Goal: Task Accomplishment & Management: Manage account settings

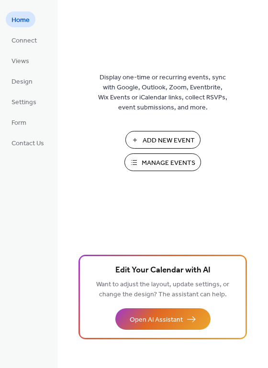
click at [148, 162] on span "Manage Events" at bounding box center [169, 163] width 54 height 10
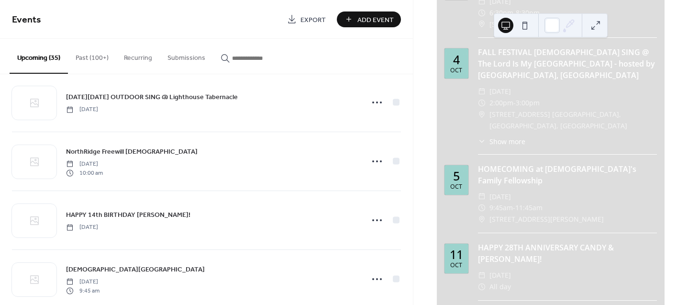
scroll to position [1008, 0]
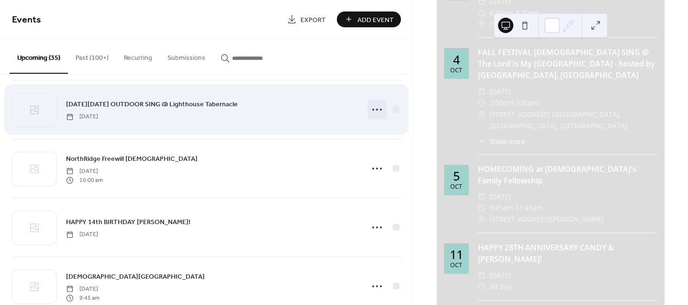
click at [376, 110] on icon at bounding box center [376, 109] width 15 height 15
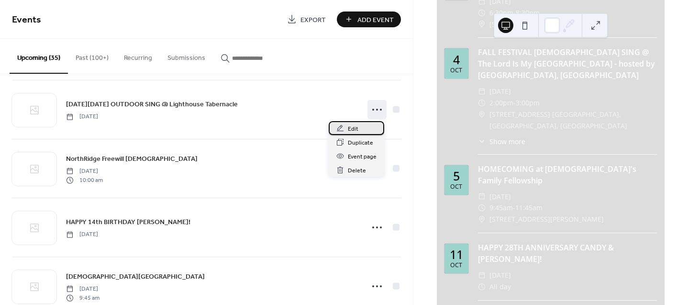
click at [357, 127] on span "Edit" at bounding box center [353, 129] width 11 height 10
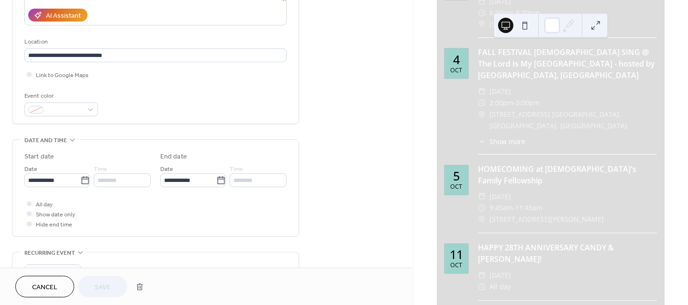
scroll to position [176, 0]
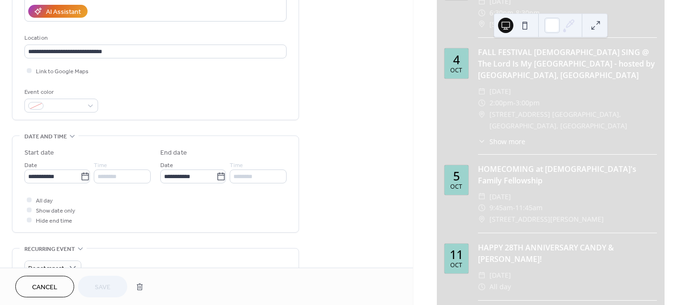
click at [116, 174] on div "********" at bounding box center [122, 176] width 57 height 14
click at [30, 198] on icon at bounding box center [29, 199] width 2 height 2
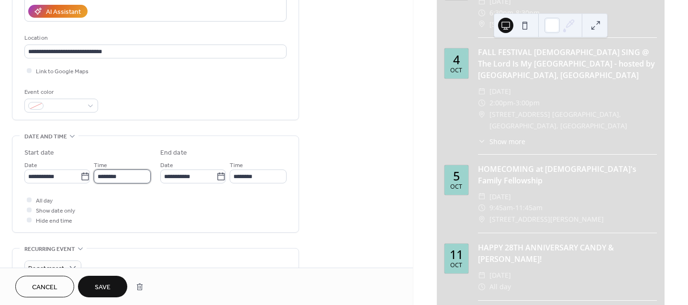
click at [107, 180] on input "********" at bounding box center [122, 176] width 57 height 14
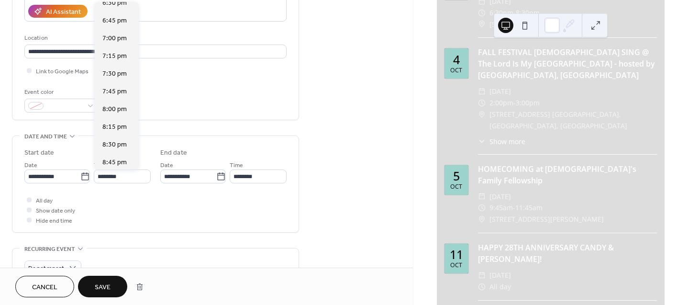
scroll to position [1171, 0]
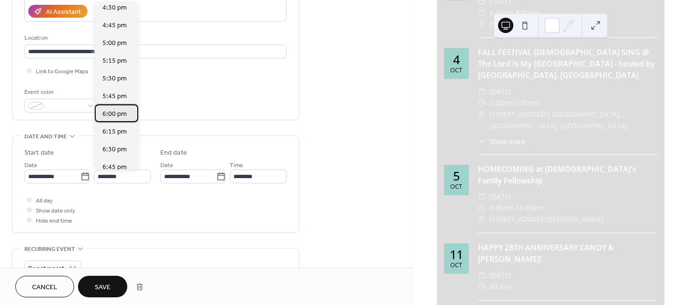
click at [115, 117] on span "6:00 pm" at bounding box center [114, 114] width 24 height 10
type input "*******"
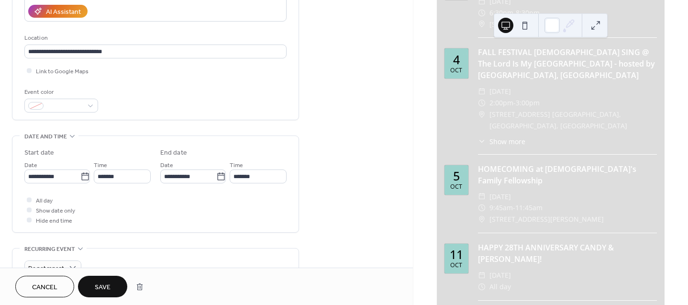
click at [109, 288] on span "Save" at bounding box center [103, 287] width 16 height 10
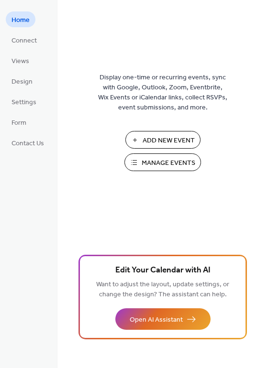
click at [137, 161] on button "Manage Events" at bounding box center [162, 162] width 76 height 18
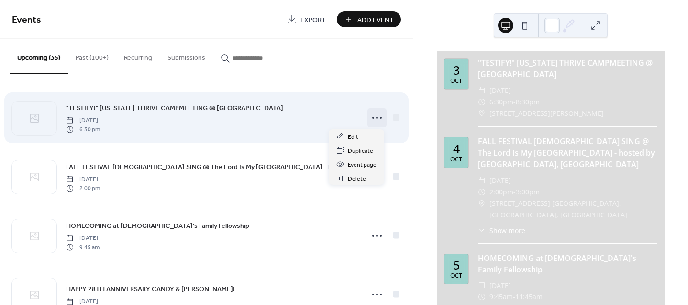
click at [375, 116] on icon at bounding box center [376, 117] width 15 height 15
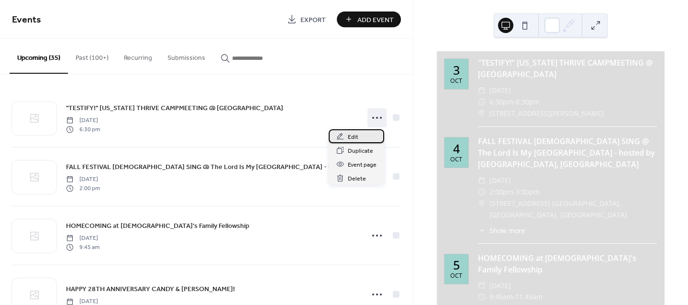
click at [354, 132] on span "Edit" at bounding box center [353, 137] width 11 height 10
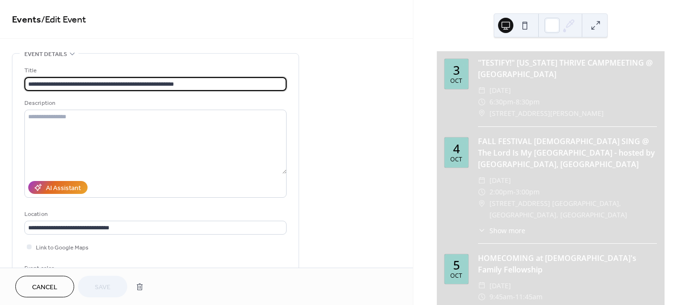
scroll to position [234, 0]
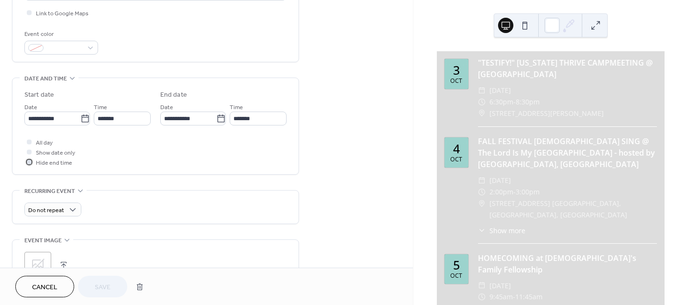
click at [31, 161] on div at bounding box center [29, 161] width 5 height 5
click at [102, 286] on span "Save" at bounding box center [103, 287] width 16 height 10
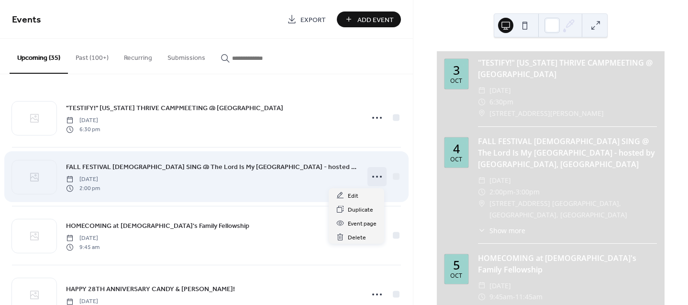
click at [376, 176] on icon at bounding box center [376, 176] width 15 height 15
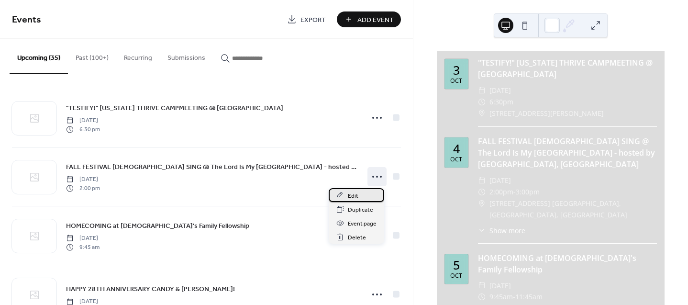
click at [359, 192] on div "Edit" at bounding box center [355, 195] width 55 height 14
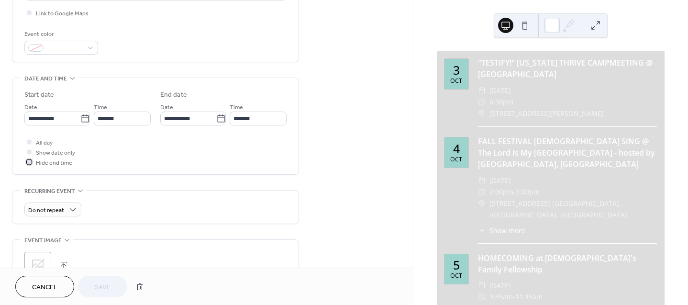
click at [29, 161] on div at bounding box center [29, 161] width 5 height 5
click at [104, 286] on span "Save" at bounding box center [103, 287] width 16 height 10
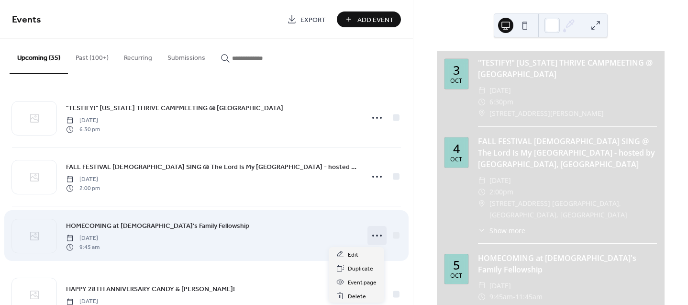
click at [375, 237] on icon at bounding box center [376, 235] width 15 height 15
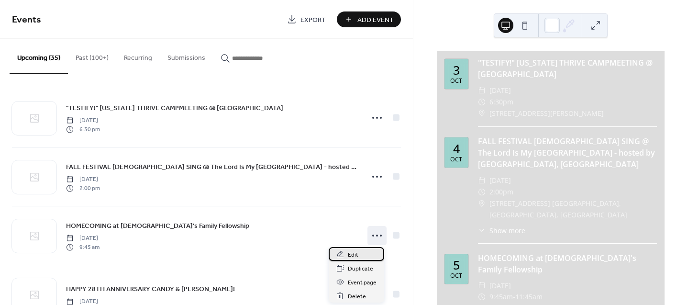
click at [355, 252] on span "Edit" at bounding box center [353, 255] width 11 height 10
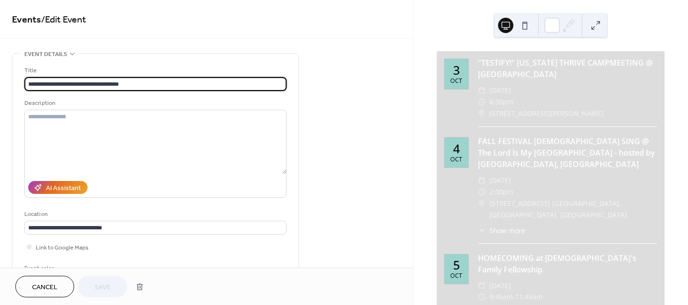
scroll to position [234, 0]
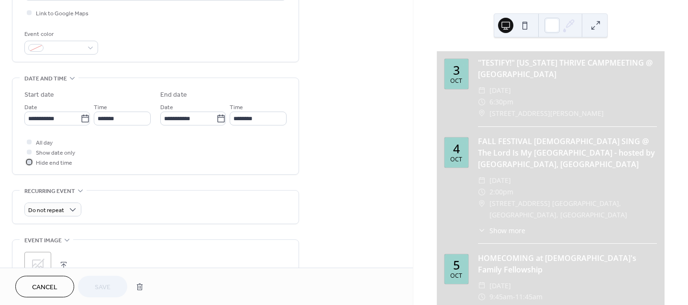
click at [30, 161] on div at bounding box center [29, 161] width 5 height 5
click at [98, 285] on span "Save" at bounding box center [103, 287] width 16 height 10
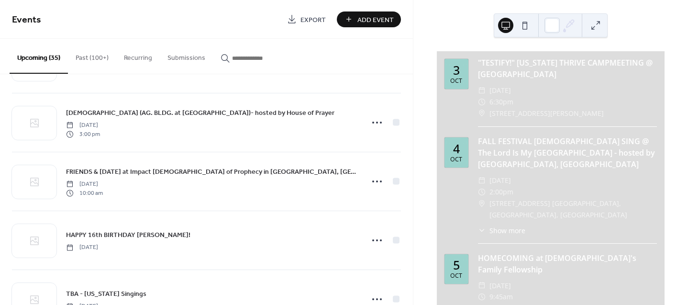
scroll to position [234, 0]
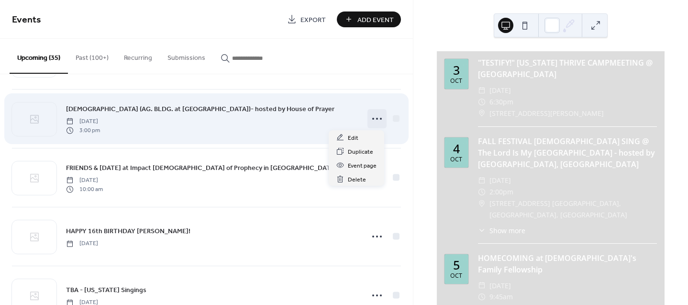
click at [380, 119] on circle at bounding box center [381, 119] width 2 height 2
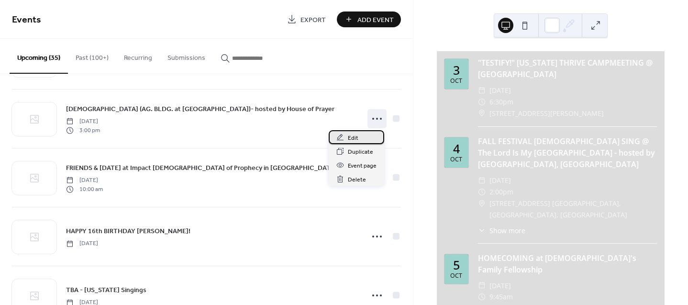
click at [358, 137] on div "Edit" at bounding box center [355, 137] width 55 height 14
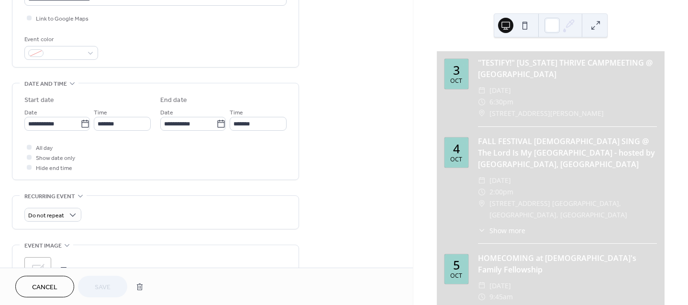
scroll to position [234, 0]
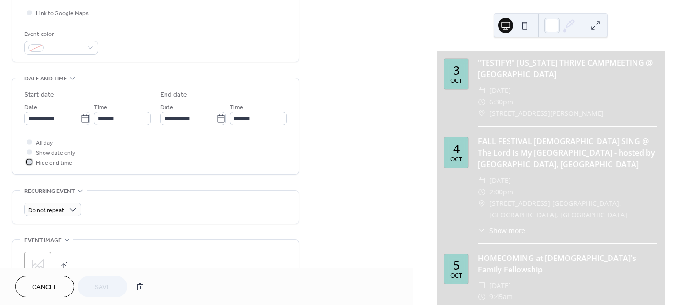
click at [31, 161] on div at bounding box center [29, 161] width 5 height 5
click at [99, 283] on span "Save" at bounding box center [103, 287] width 16 height 10
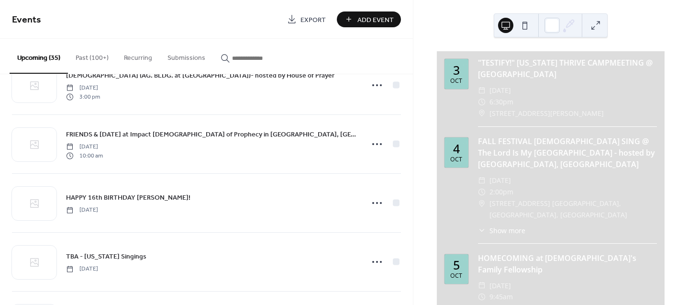
scroll to position [279, 0]
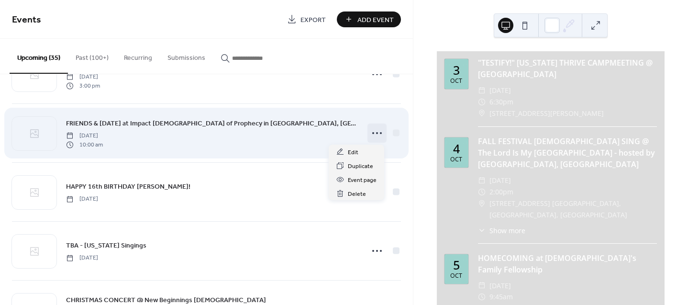
click at [376, 132] on circle at bounding box center [377, 133] width 2 height 2
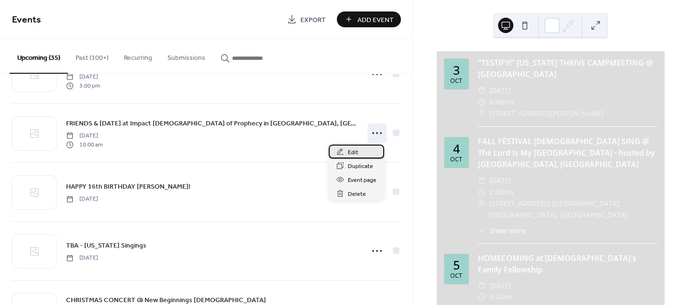
click at [360, 148] on div "Edit" at bounding box center [355, 151] width 55 height 14
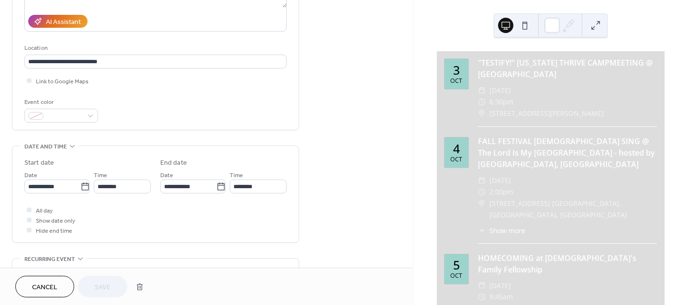
scroll to position [168, 0]
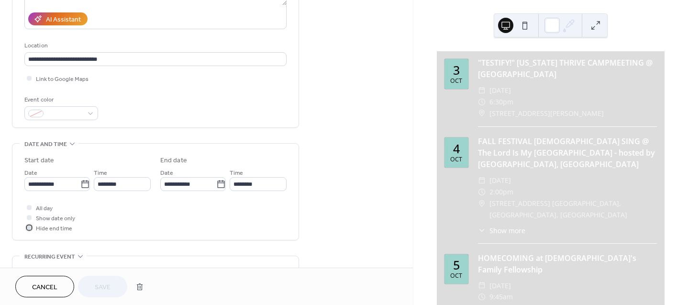
click at [29, 227] on div at bounding box center [29, 227] width 5 height 5
click at [95, 279] on button "Save" at bounding box center [102, 286] width 49 height 22
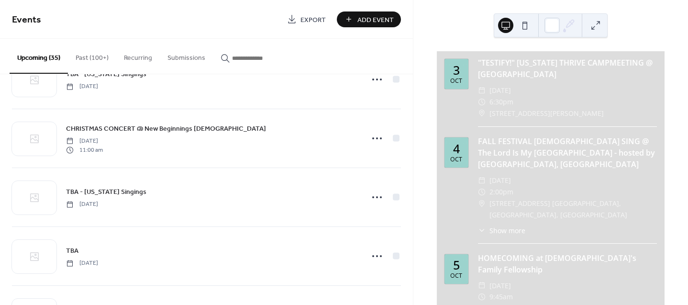
scroll to position [454, 0]
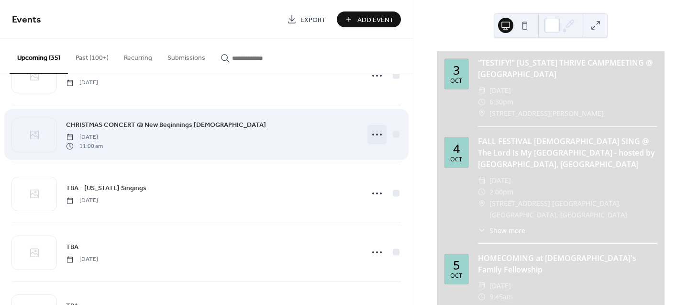
click at [372, 136] on icon at bounding box center [376, 134] width 15 height 15
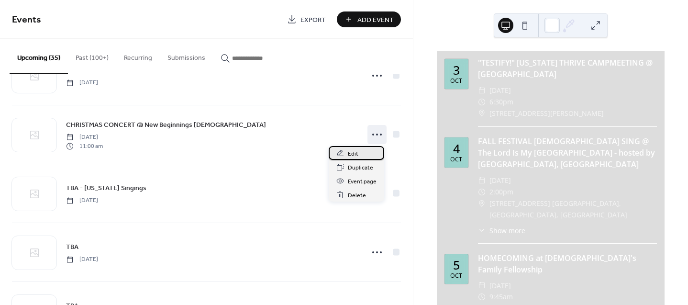
click at [356, 152] on span "Edit" at bounding box center [353, 154] width 11 height 10
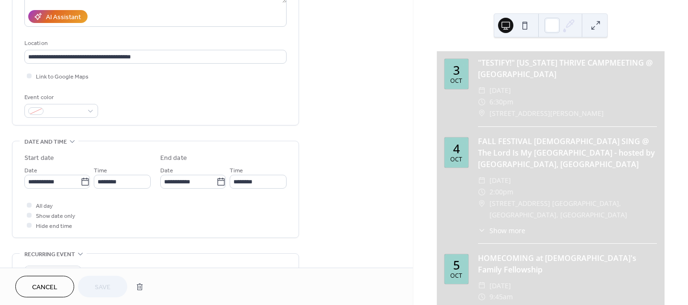
scroll to position [175, 0]
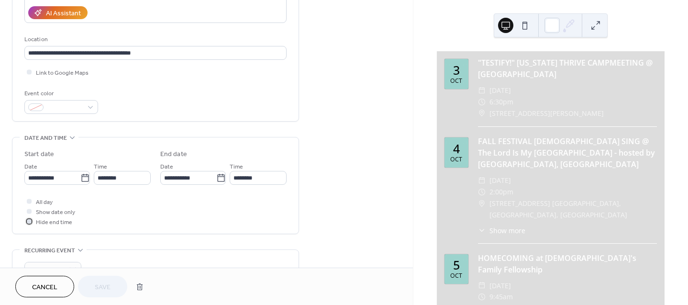
click at [31, 219] on div at bounding box center [29, 221] width 5 height 5
click at [104, 282] on span "Save" at bounding box center [103, 287] width 16 height 10
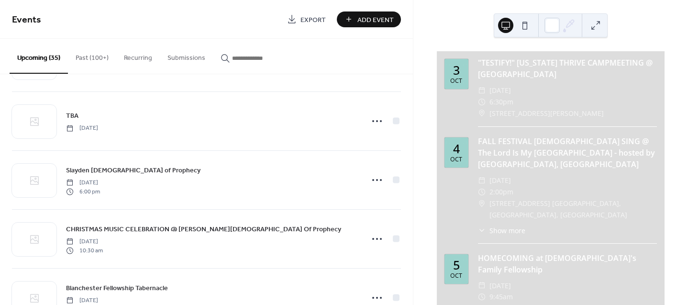
scroll to position [651, 0]
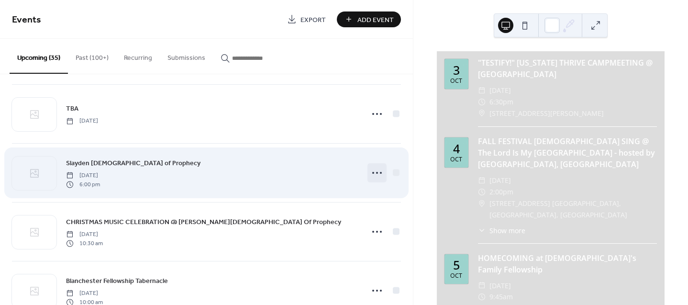
click at [375, 172] on icon at bounding box center [376, 172] width 15 height 15
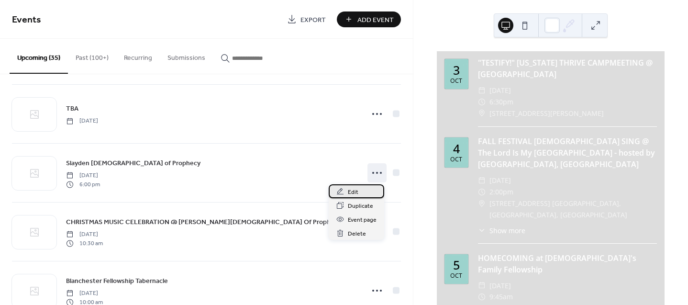
click at [357, 192] on span "Edit" at bounding box center [353, 192] width 11 height 10
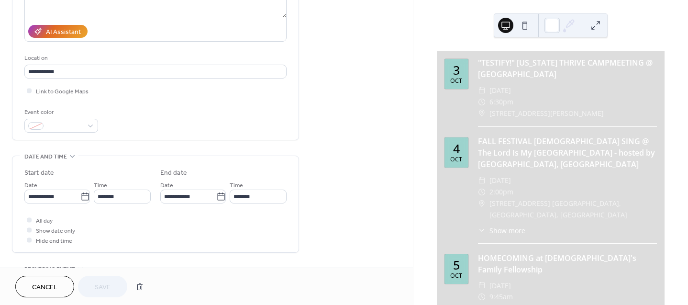
scroll to position [158, 0]
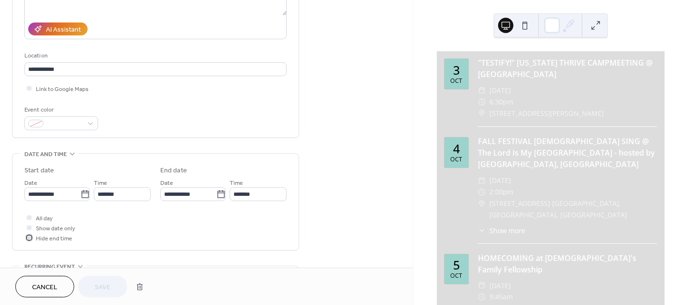
click at [30, 236] on div at bounding box center [29, 237] width 5 height 5
click at [112, 279] on button "Save" at bounding box center [102, 286] width 49 height 22
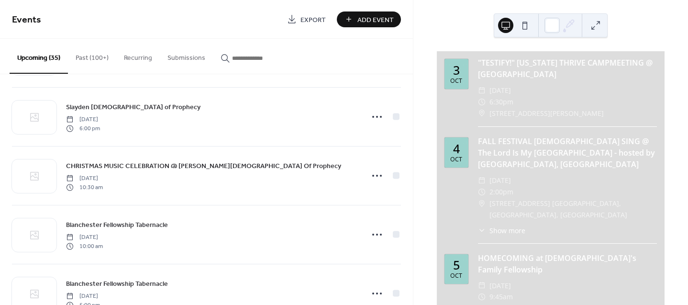
scroll to position [714, 0]
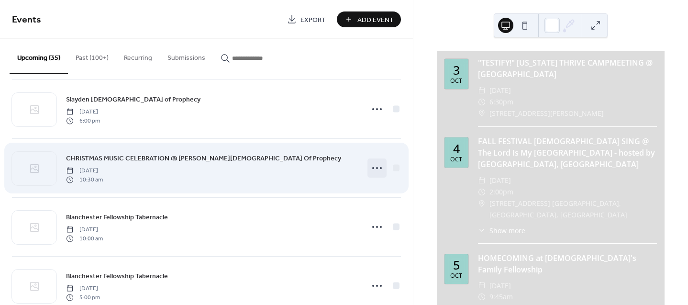
click at [373, 169] on icon at bounding box center [376, 167] width 15 height 15
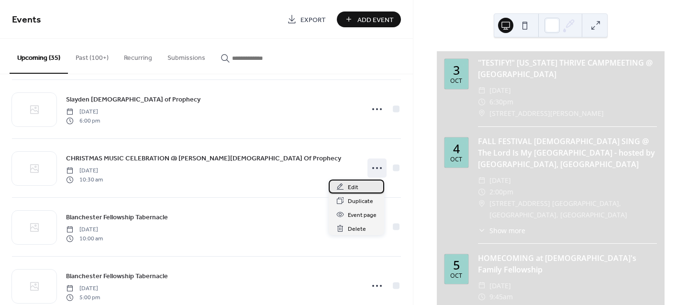
click at [353, 186] on span "Edit" at bounding box center [353, 187] width 11 height 10
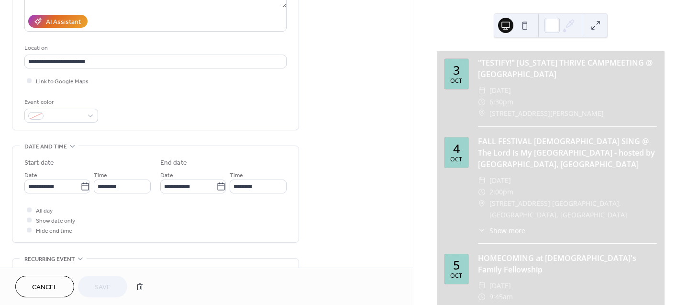
scroll to position [167, 0]
click at [30, 228] on div at bounding box center [29, 228] width 5 height 5
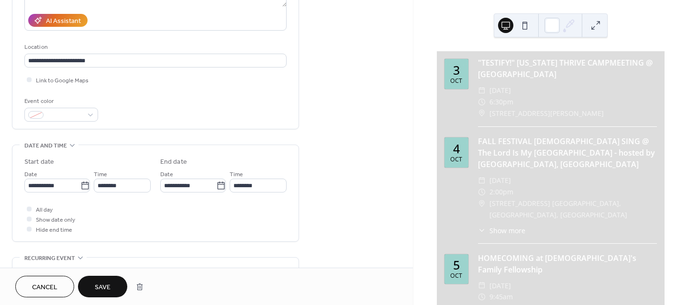
click at [109, 285] on span "Save" at bounding box center [103, 287] width 16 height 10
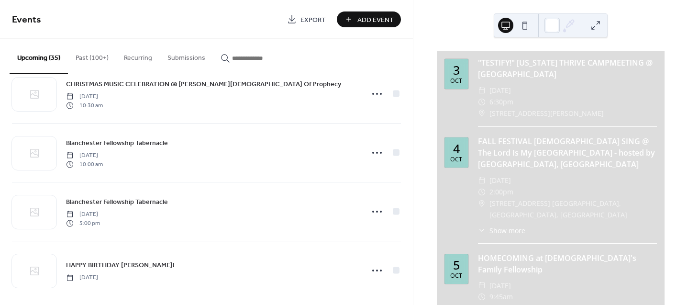
scroll to position [792, 0]
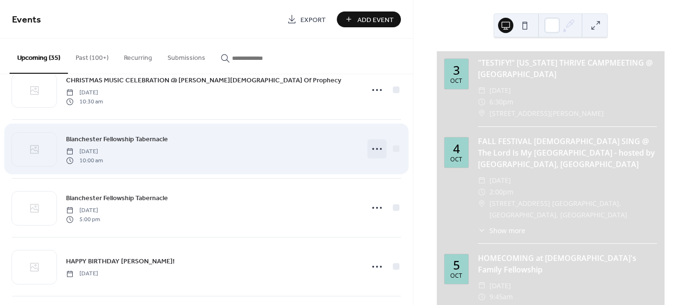
click at [376, 150] on icon at bounding box center [376, 148] width 15 height 15
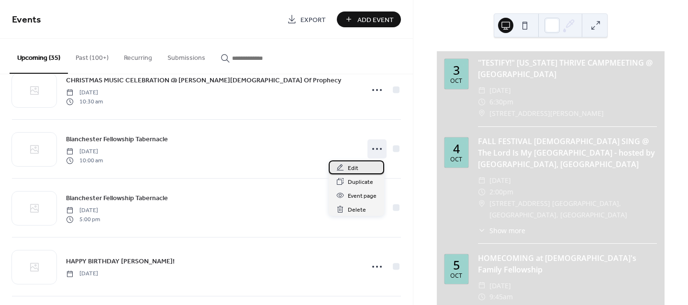
click at [359, 164] on div "Edit" at bounding box center [355, 167] width 55 height 14
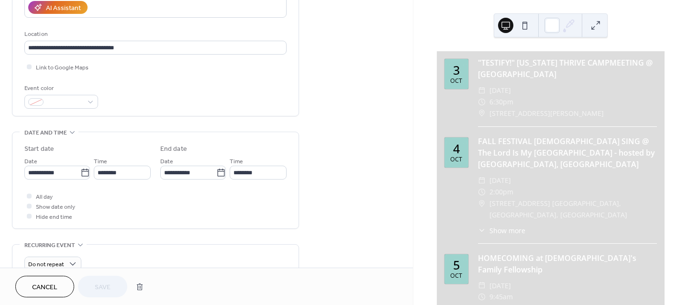
scroll to position [187, 0]
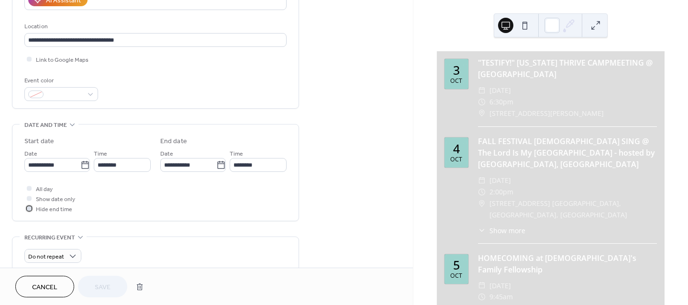
click at [30, 208] on div at bounding box center [29, 208] width 5 height 5
click at [99, 282] on span "Save" at bounding box center [103, 287] width 16 height 10
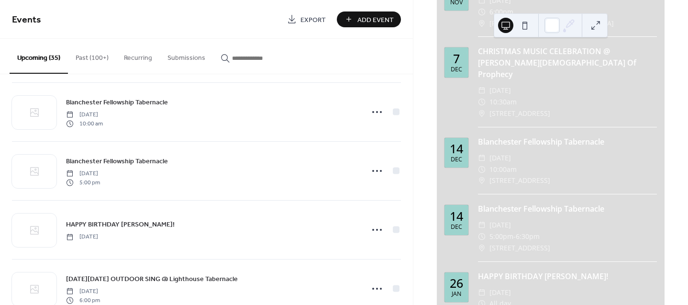
scroll to position [818, 0]
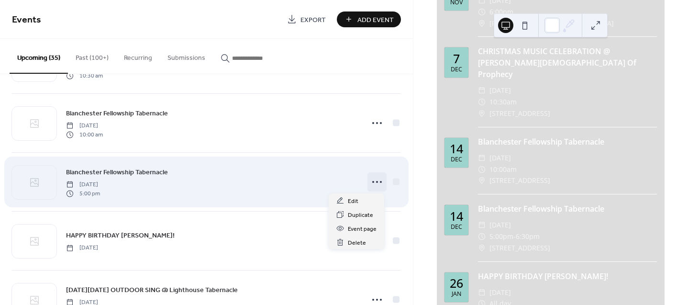
click at [375, 180] on icon at bounding box center [376, 181] width 15 height 15
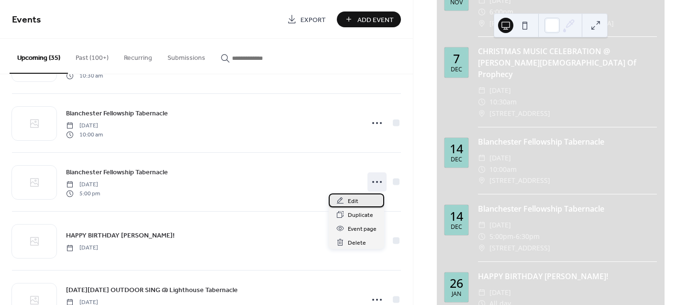
click at [359, 199] on div "Edit" at bounding box center [355, 200] width 55 height 14
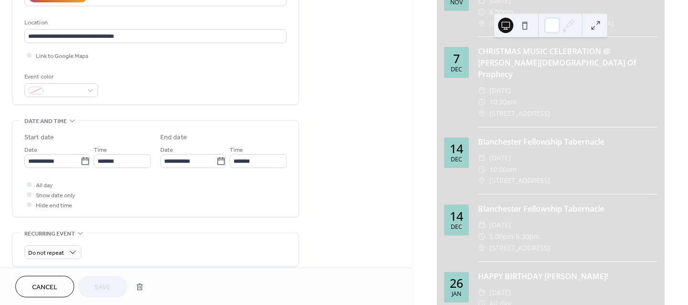
scroll to position [193, 0]
click at [28, 203] on div at bounding box center [29, 202] width 5 height 5
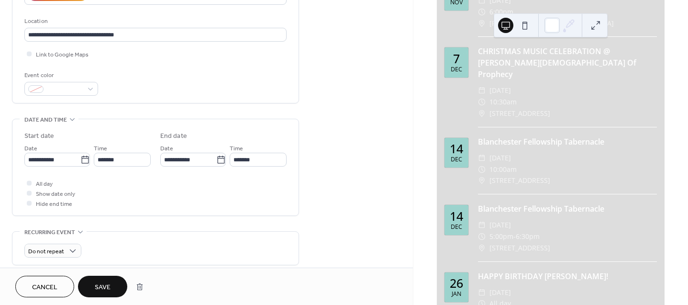
click at [99, 284] on span "Save" at bounding box center [103, 287] width 16 height 10
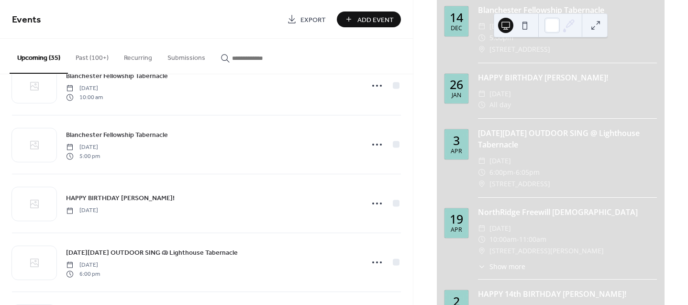
scroll to position [967, 0]
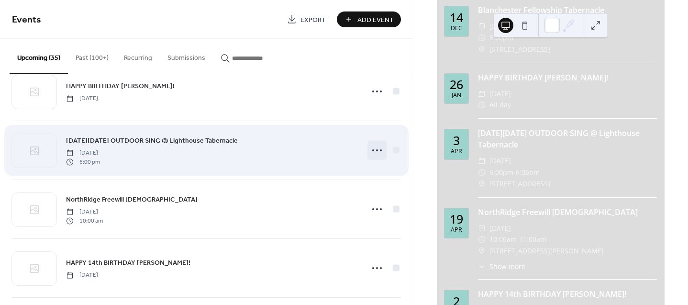
click at [376, 150] on circle at bounding box center [377, 150] width 2 height 2
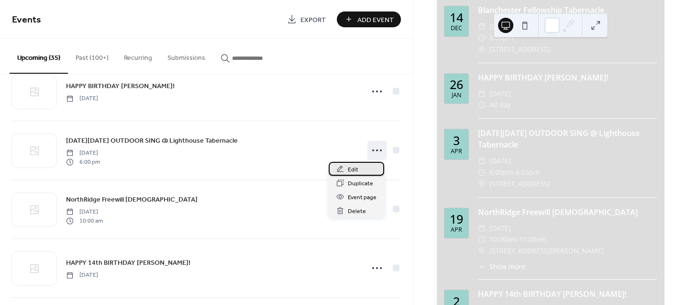
click at [358, 167] on div "Edit" at bounding box center [355, 169] width 55 height 14
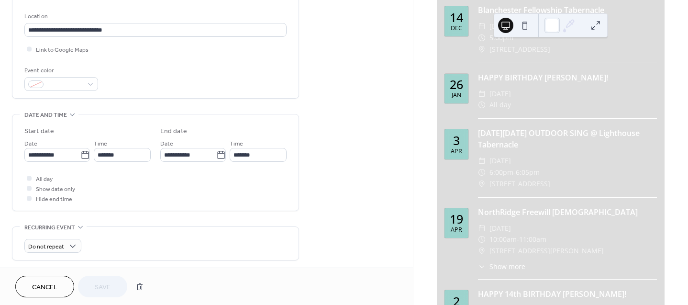
scroll to position [200, 0]
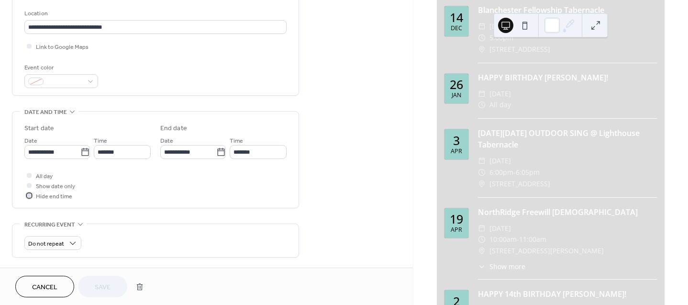
click at [29, 195] on div at bounding box center [29, 195] width 5 height 5
click at [104, 284] on span "Save" at bounding box center [103, 287] width 16 height 10
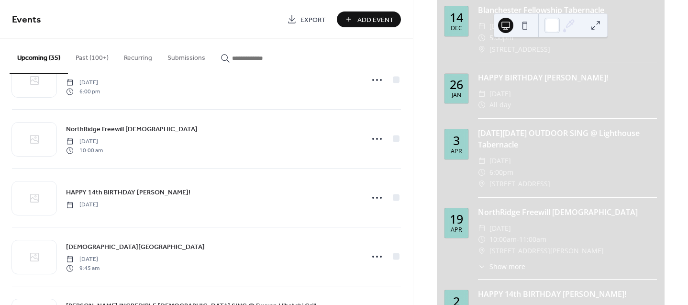
scroll to position [1030, 0]
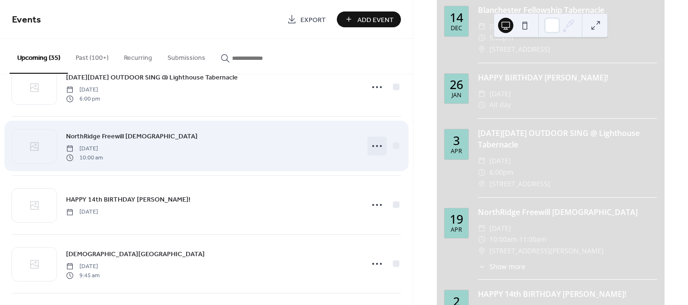
click at [376, 149] on icon at bounding box center [376, 145] width 15 height 15
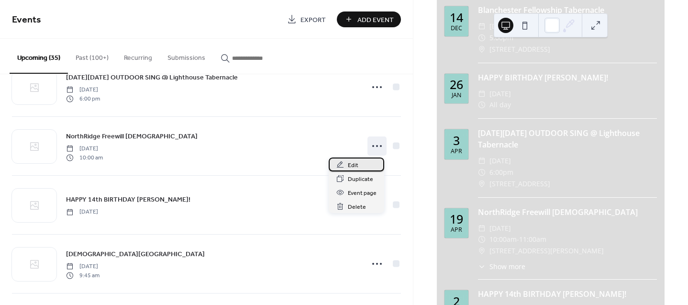
click at [359, 162] on div "Edit" at bounding box center [355, 164] width 55 height 14
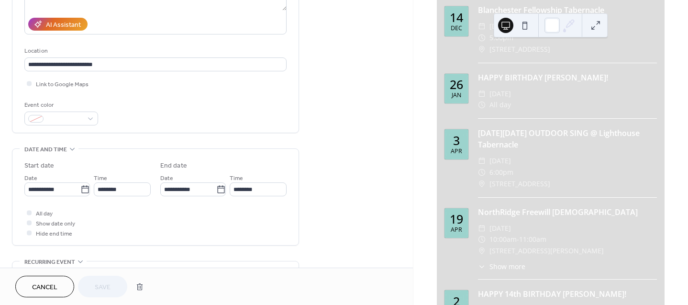
scroll to position [168, 0]
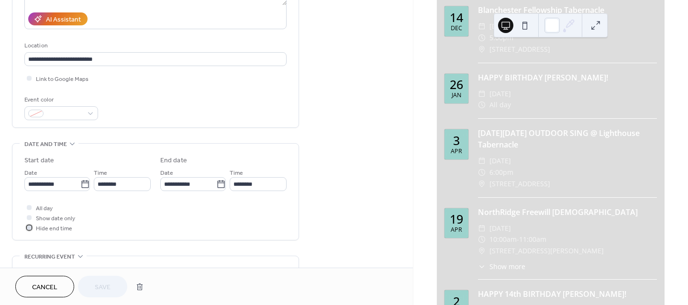
click at [29, 227] on div at bounding box center [29, 227] width 5 height 5
click at [95, 279] on button "Save" at bounding box center [102, 286] width 49 height 22
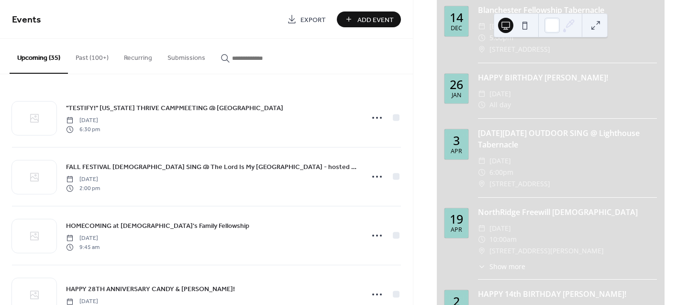
scroll to position [202, 0]
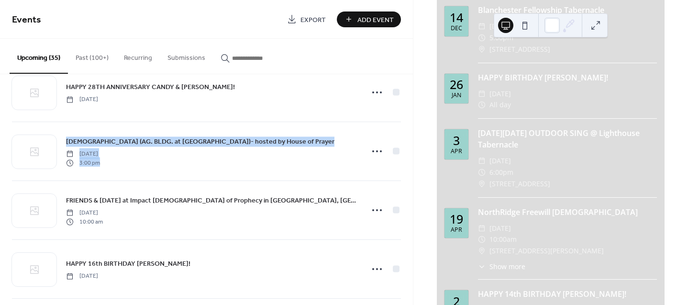
drag, startPoint x: 409, startPoint y: 122, endPoint x: 409, endPoint y: 148, distance: 25.3
click at [409, 148] on div ""TESTIFY!" [US_STATE] THRIVE CAMPMEETING @ [GEOGRAPHIC_DATA] [DATE] 6:30 pm FAL…" at bounding box center [206, 189] width 413 height 230
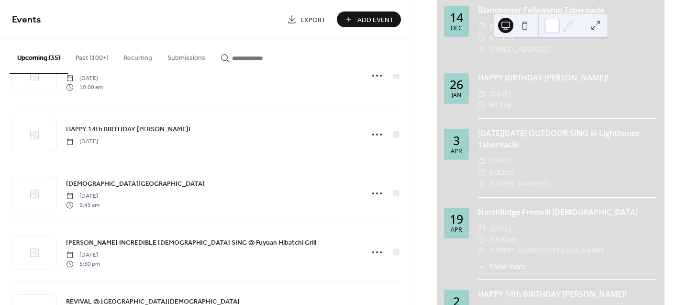
scroll to position [1105, 0]
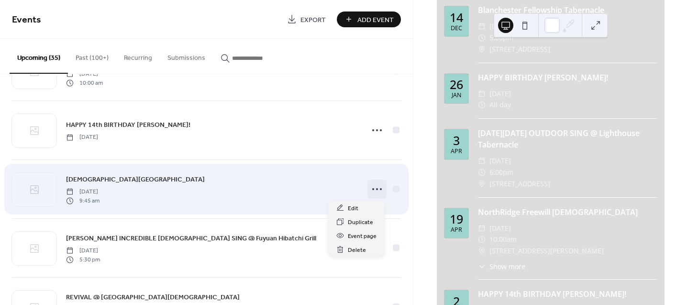
click at [372, 188] on icon at bounding box center [376, 188] width 15 height 15
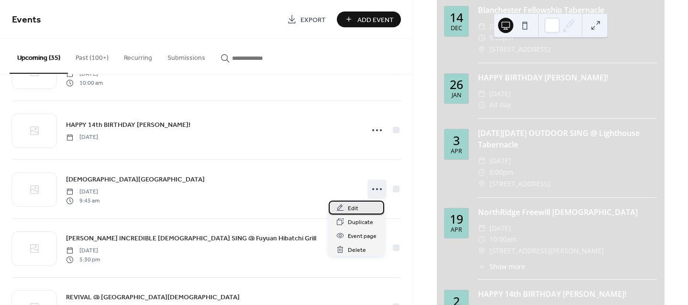
click at [357, 207] on span "Edit" at bounding box center [353, 208] width 11 height 10
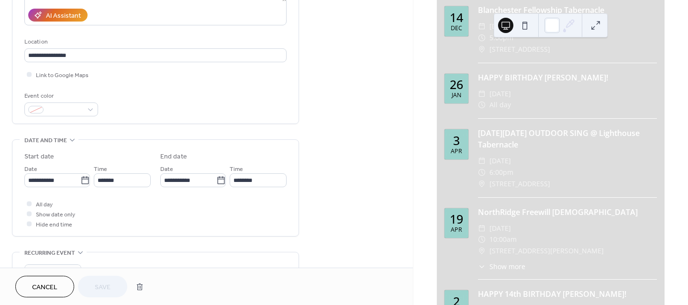
scroll to position [174, 0]
click at [30, 221] on div at bounding box center [29, 221] width 5 height 5
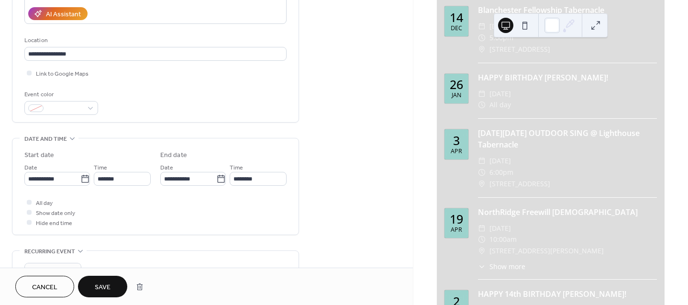
click at [103, 283] on span "Save" at bounding box center [103, 287] width 16 height 10
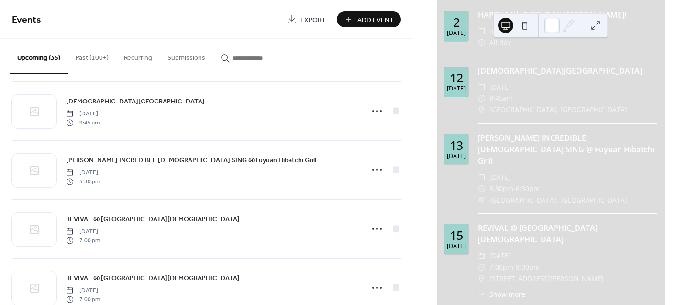
scroll to position [1190, 0]
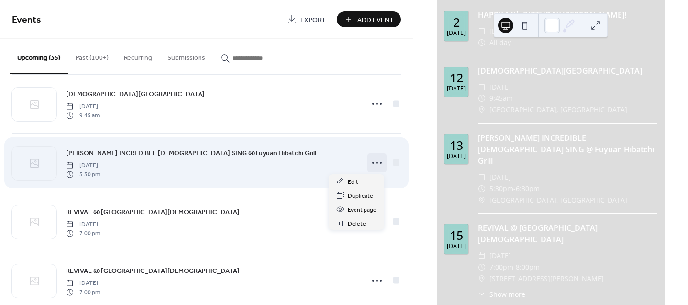
click at [376, 163] on icon at bounding box center [376, 162] width 15 height 15
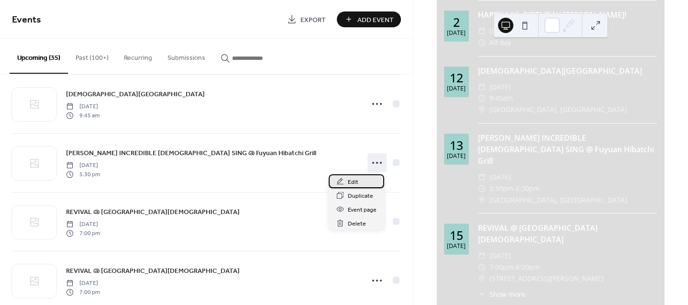
click at [353, 178] on span "Edit" at bounding box center [353, 182] width 11 height 10
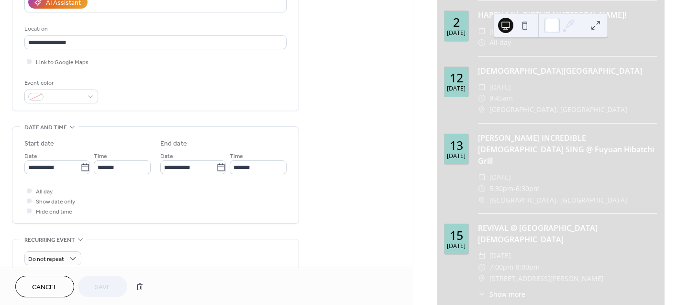
scroll to position [186, 0]
click at [29, 208] on div at bounding box center [29, 209] width 5 height 5
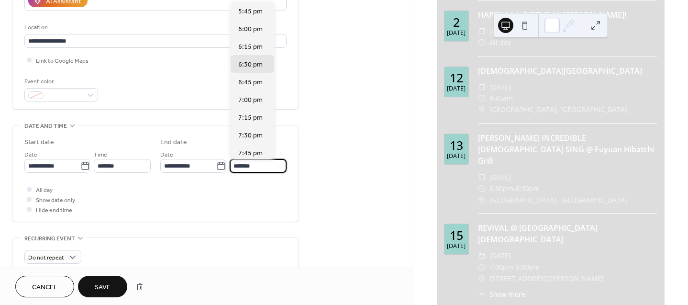
click at [245, 164] on input "*******" at bounding box center [257, 166] width 57 height 14
type input "*******"
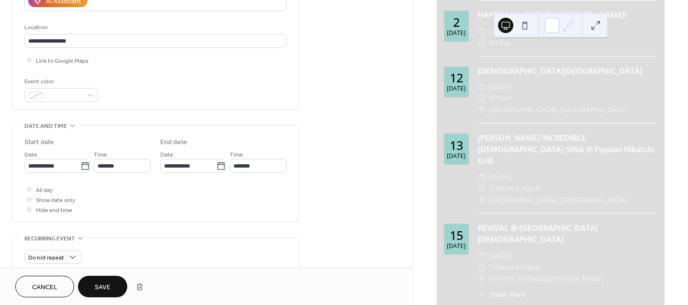
click at [109, 284] on span "Save" at bounding box center [103, 287] width 16 height 10
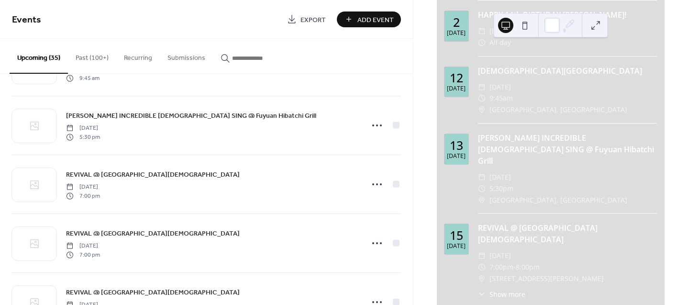
scroll to position [1238, 0]
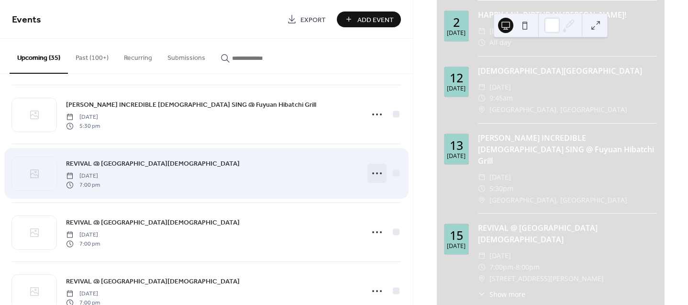
click at [376, 173] on circle at bounding box center [377, 173] width 2 height 2
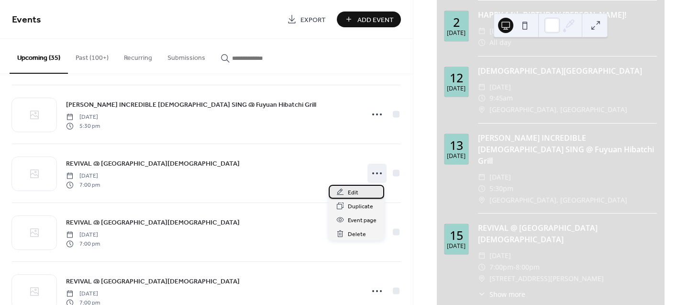
click at [355, 190] on span "Edit" at bounding box center [353, 192] width 11 height 10
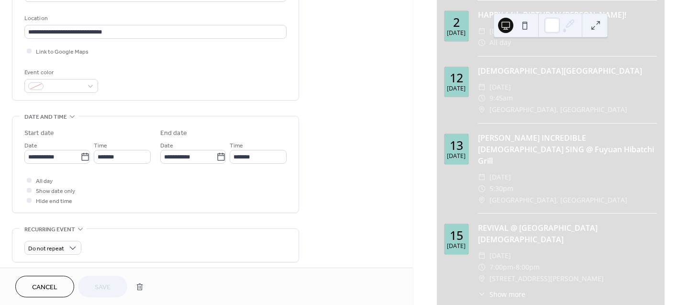
scroll to position [201, 0]
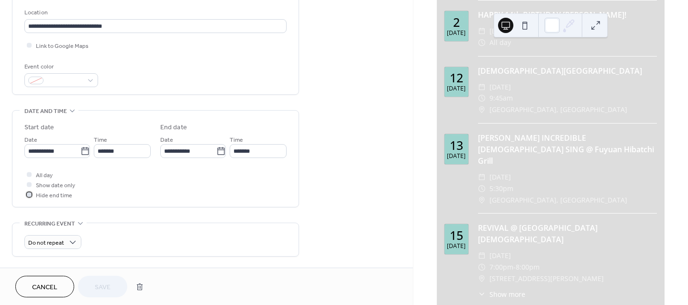
click at [30, 195] on div at bounding box center [29, 194] width 5 height 5
click at [101, 279] on button "Save" at bounding box center [102, 286] width 49 height 22
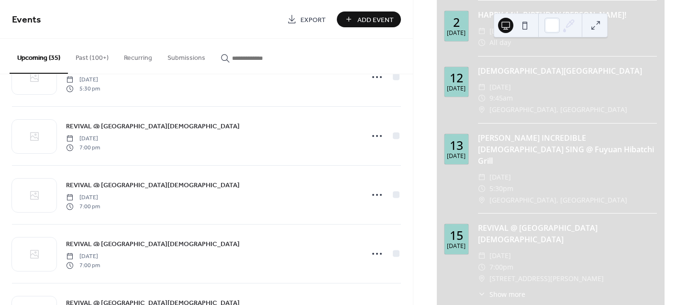
scroll to position [1279, 0]
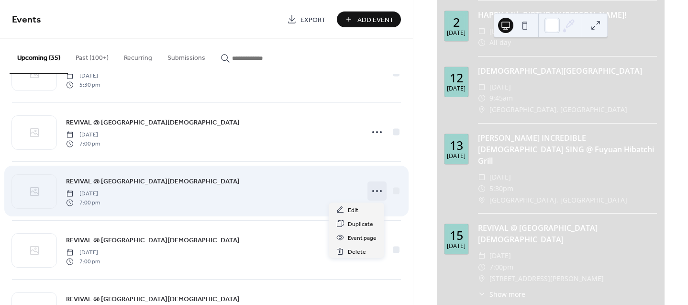
click at [376, 192] on icon at bounding box center [376, 190] width 15 height 15
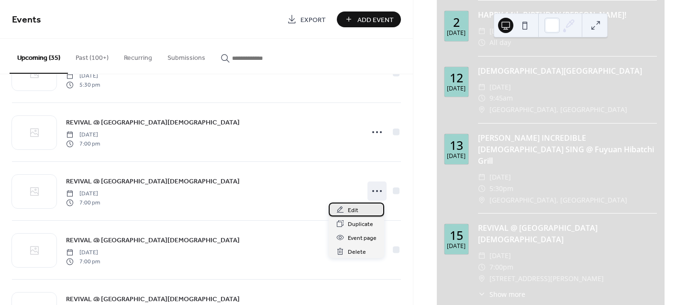
click at [360, 208] on div "Edit" at bounding box center [355, 209] width 55 height 14
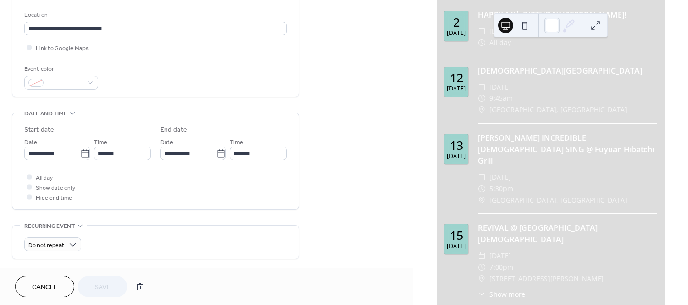
scroll to position [204, 0]
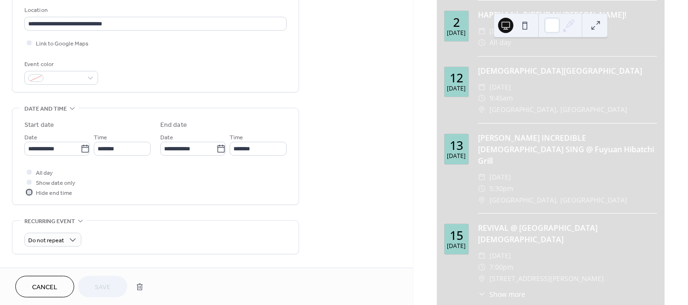
click at [29, 191] on div at bounding box center [29, 191] width 5 height 5
click at [101, 282] on span "Save" at bounding box center [103, 287] width 16 height 10
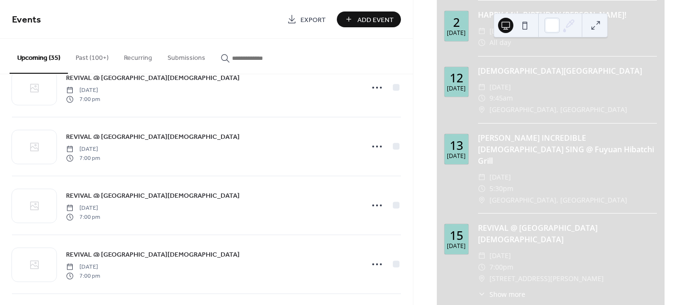
scroll to position [1328, 0]
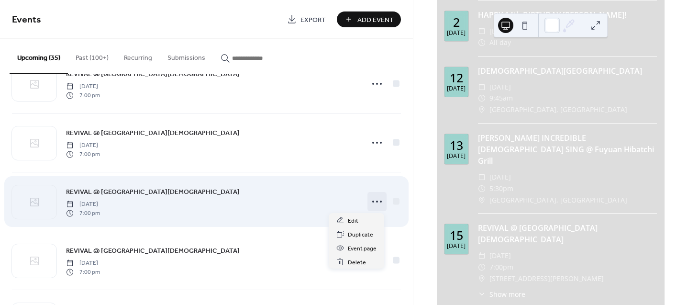
click at [376, 203] on icon at bounding box center [376, 201] width 15 height 15
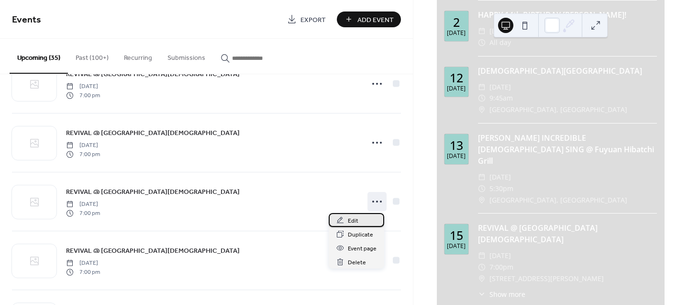
click at [352, 220] on span "Edit" at bounding box center [353, 221] width 11 height 10
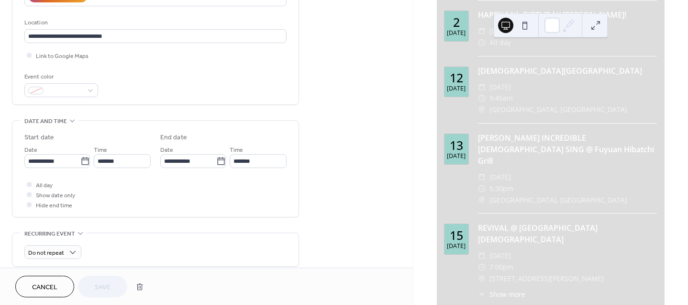
scroll to position [193, 0]
click at [28, 202] on div at bounding box center [29, 202] width 5 height 5
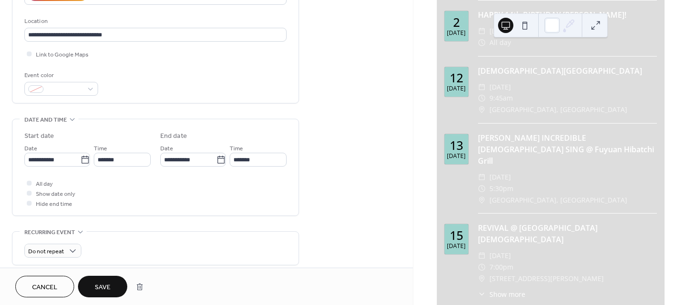
click at [107, 279] on button "Save" at bounding box center [102, 286] width 49 height 22
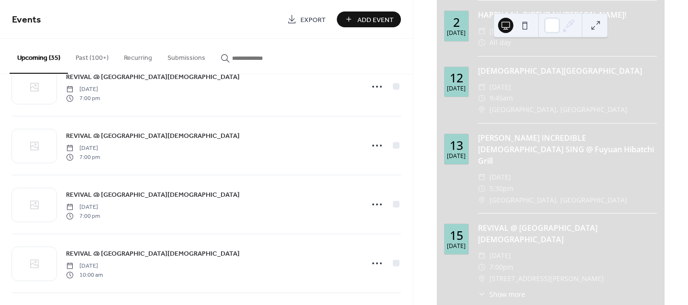
scroll to position [1388, 0]
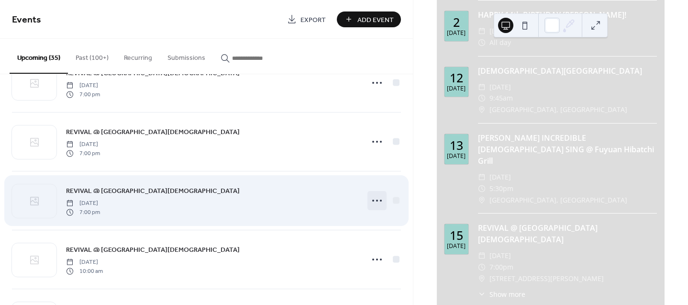
click at [376, 202] on icon at bounding box center [376, 200] width 15 height 15
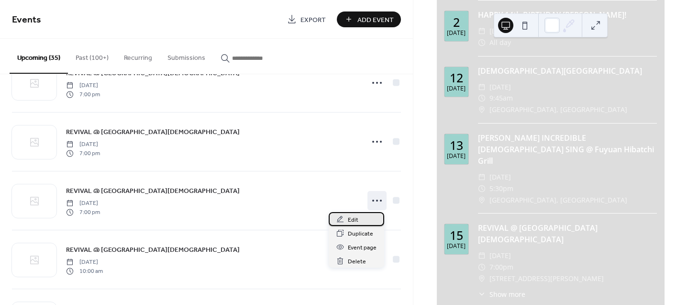
click at [358, 222] on div "Edit" at bounding box center [355, 219] width 55 height 14
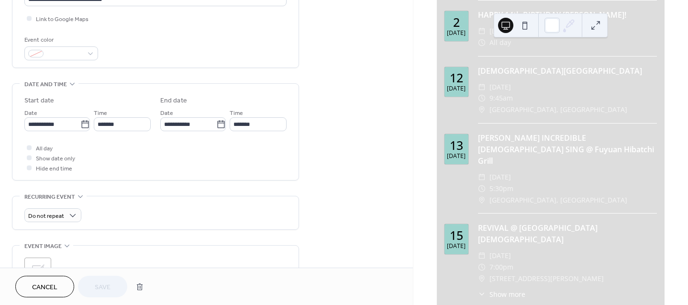
scroll to position [229, 0]
click at [31, 166] on div at bounding box center [29, 166] width 5 height 5
click at [105, 282] on span "Save" at bounding box center [103, 287] width 16 height 10
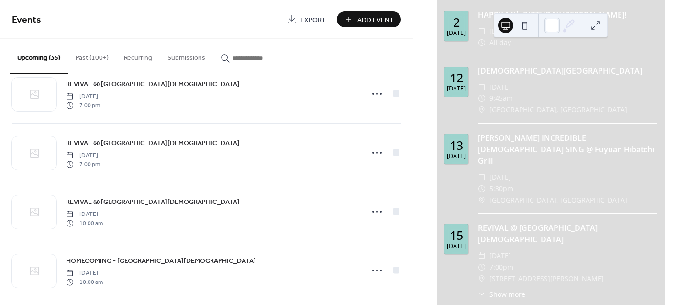
scroll to position [1443, 0]
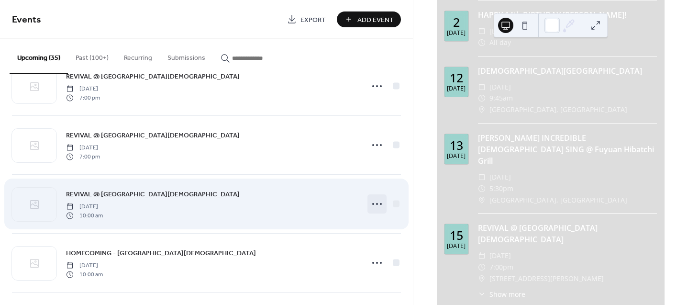
click at [375, 204] on icon at bounding box center [376, 203] width 15 height 15
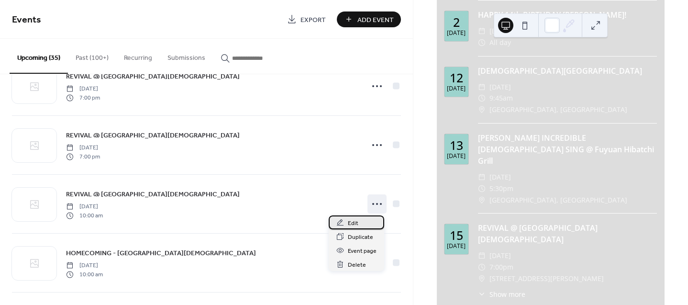
click at [360, 220] on div "Edit" at bounding box center [355, 222] width 55 height 14
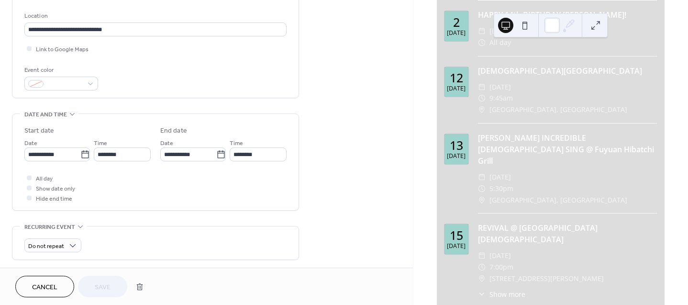
scroll to position [199, 0]
click at [30, 196] on div at bounding box center [29, 196] width 5 height 5
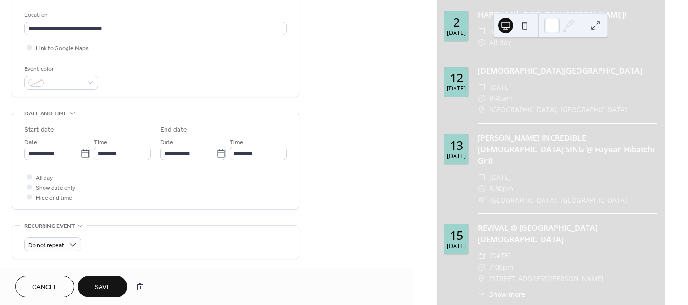
click at [99, 279] on button "Save" at bounding box center [102, 286] width 49 height 22
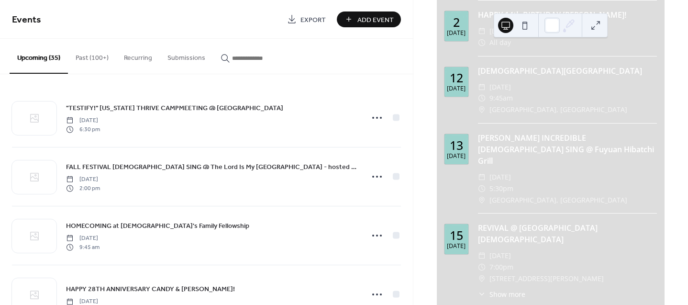
drag, startPoint x: 607, startPoint y: 182, endPoint x: 603, endPoint y: 141, distance: 41.3
click at [603, 222] on div "REVIVAL @ [DEMOGRAPHIC_DATA] ​ [DATE] ​ 7:00pm ​ [STREET_ADDRESS][PERSON_NAME] …" at bounding box center [567, 264] width 179 height 85
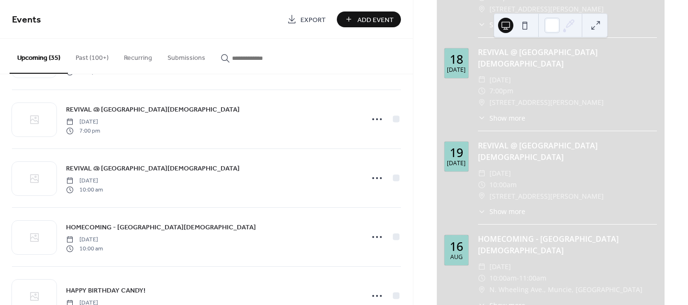
scroll to position [1476, 0]
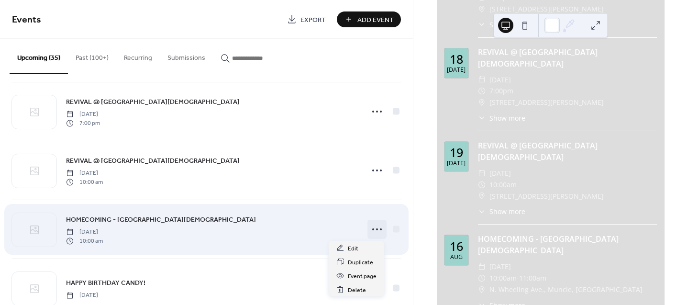
click at [372, 227] on icon at bounding box center [376, 228] width 15 height 15
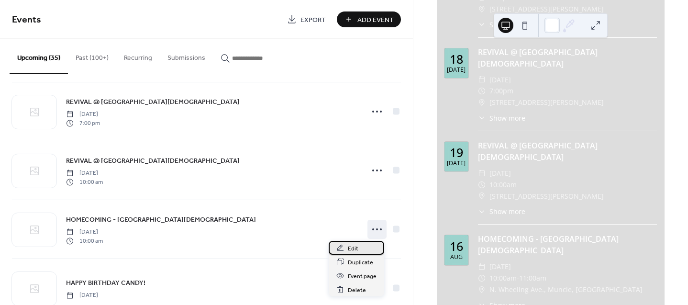
click at [352, 250] on span "Edit" at bounding box center [353, 248] width 11 height 10
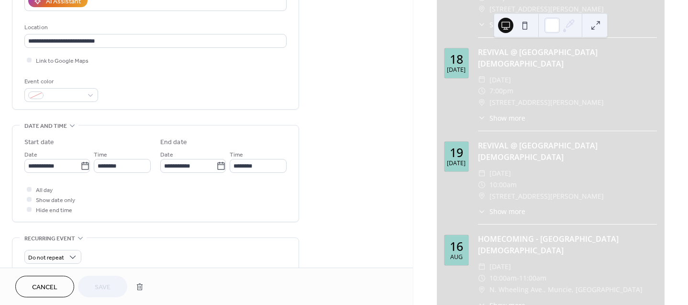
scroll to position [189, 0]
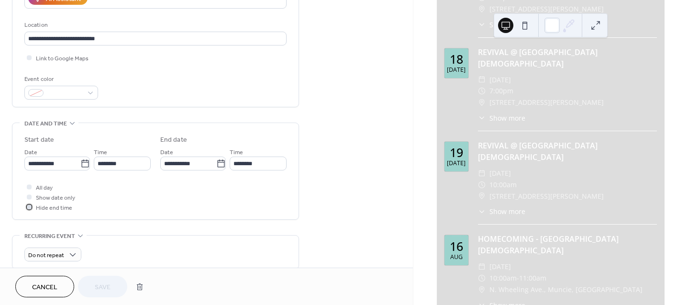
click at [30, 206] on div at bounding box center [29, 206] width 5 height 5
click at [119, 282] on button "Save" at bounding box center [102, 286] width 49 height 22
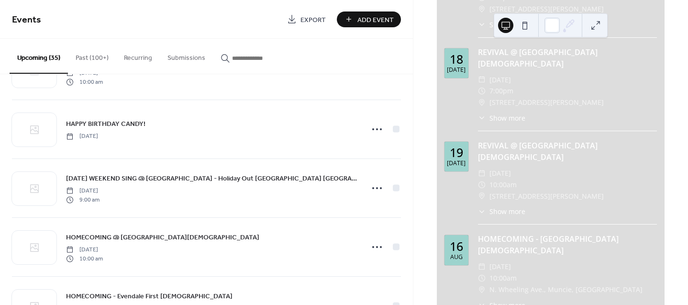
scroll to position [1640, 0]
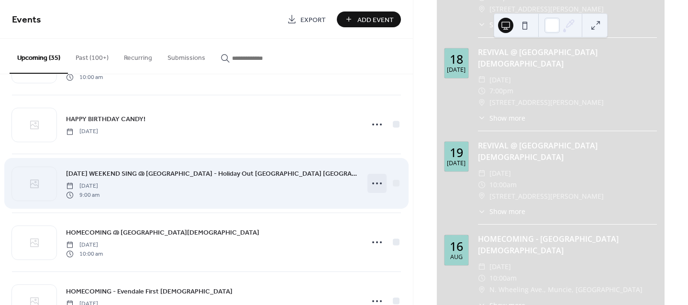
click at [375, 184] on icon at bounding box center [376, 182] width 15 height 15
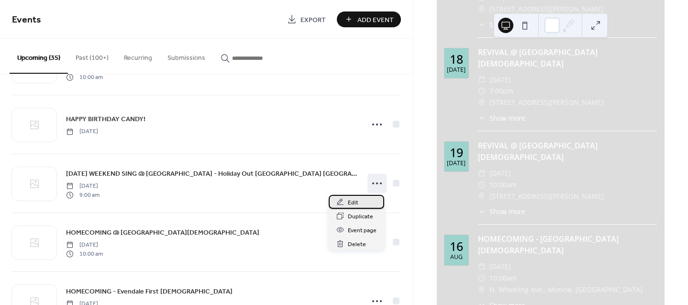
click at [356, 201] on span "Edit" at bounding box center [353, 202] width 11 height 10
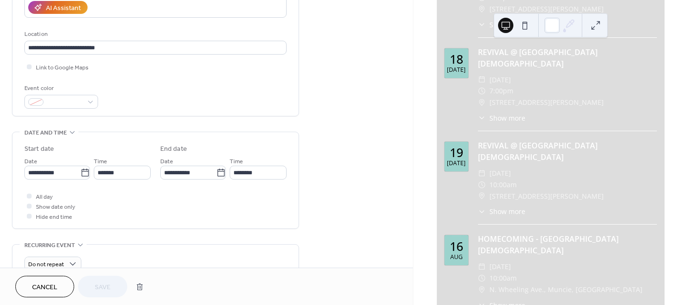
scroll to position [198, 0]
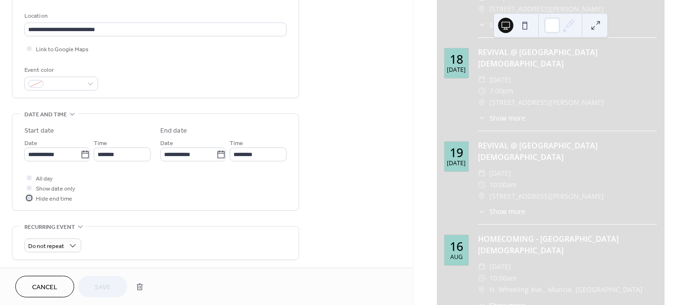
click at [30, 197] on div at bounding box center [29, 197] width 5 height 5
click at [99, 284] on span "Save" at bounding box center [103, 287] width 16 height 10
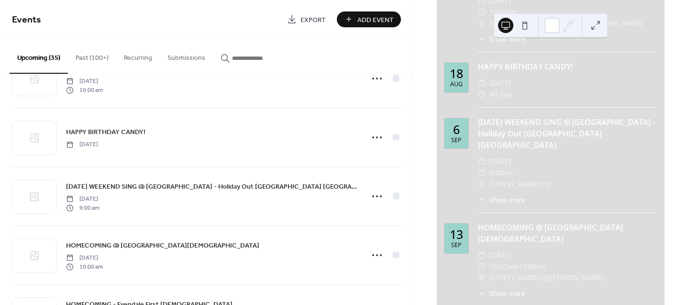
scroll to position [1631, 0]
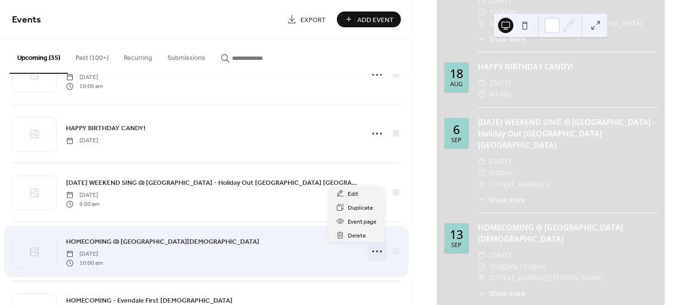
click at [374, 253] on icon at bounding box center [376, 250] width 15 height 15
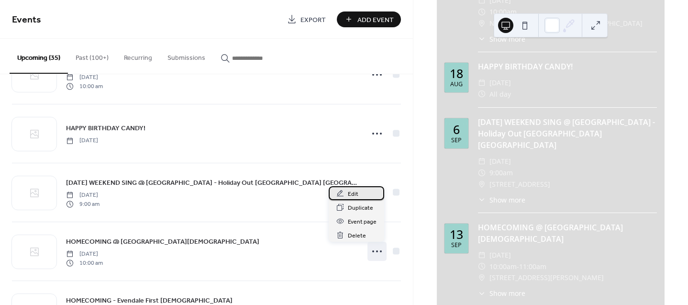
click at [365, 194] on div "Edit" at bounding box center [355, 193] width 55 height 14
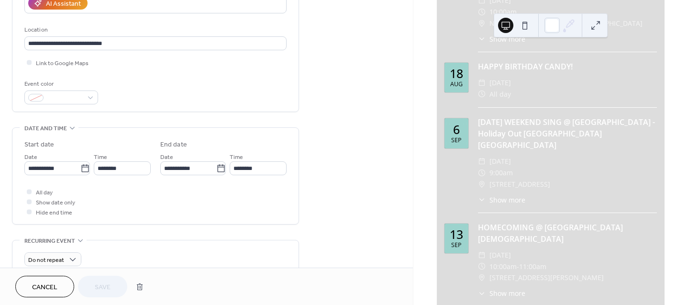
scroll to position [186, 0]
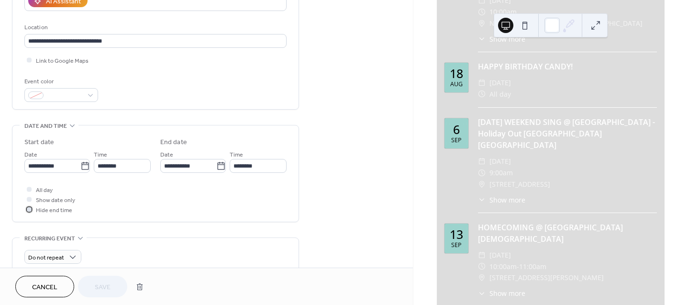
click at [30, 208] on div at bounding box center [29, 209] width 5 height 5
click at [104, 284] on span "Save" at bounding box center [103, 287] width 16 height 10
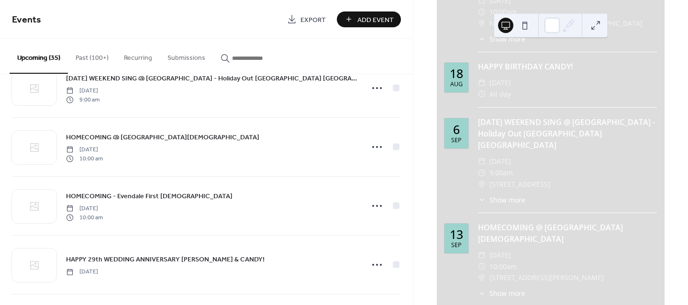
scroll to position [1739, 0]
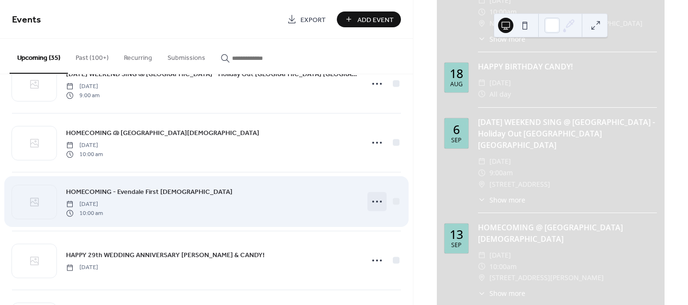
click at [376, 202] on icon at bounding box center [376, 201] width 15 height 15
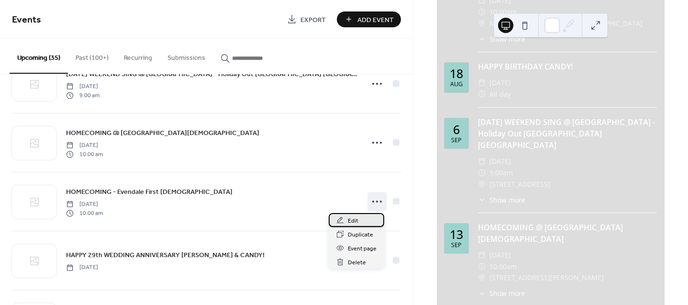
click at [359, 218] on div "Edit" at bounding box center [355, 220] width 55 height 14
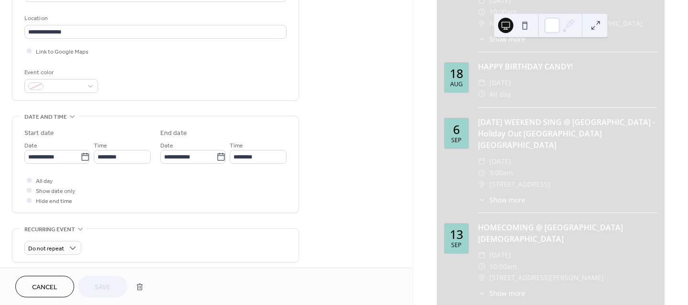
scroll to position [196, 0]
click at [30, 199] on div at bounding box center [29, 199] width 5 height 5
click at [96, 282] on span "Save" at bounding box center [103, 287] width 16 height 10
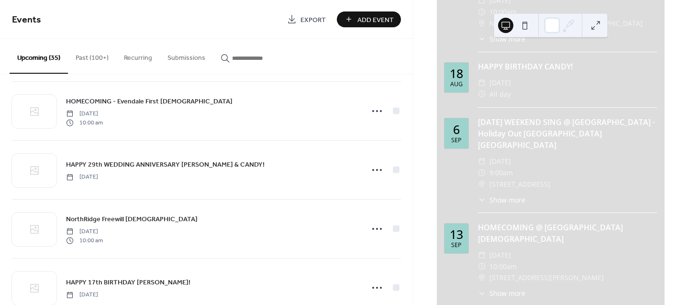
scroll to position [1843, 0]
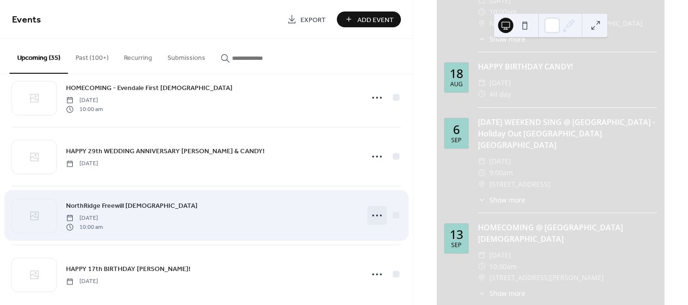
click at [378, 217] on icon at bounding box center [376, 215] width 15 height 15
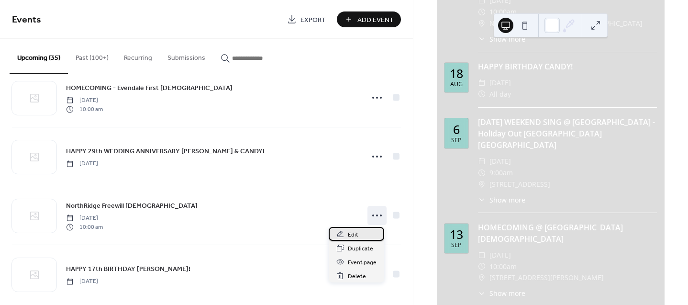
click at [355, 234] on span "Edit" at bounding box center [353, 234] width 11 height 10
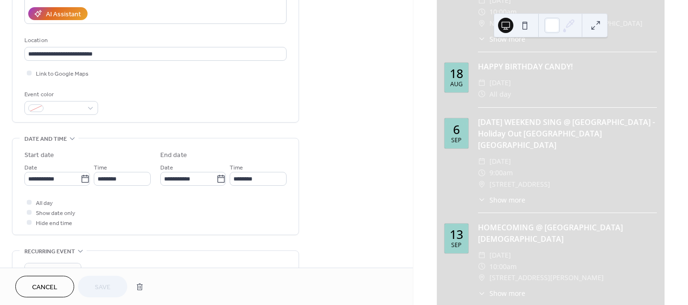
scroll to position [191, 0]
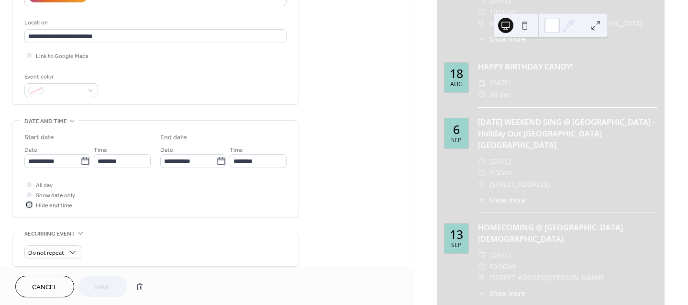
click at [30, 204] on div at bounding box center [29, 204] width 5 height 5
click at [102, 287] on span "Save" at bounding box center [103, 287] width 16 height 10
